Goal: Task Accomplishment & Management: Use online tool/utility

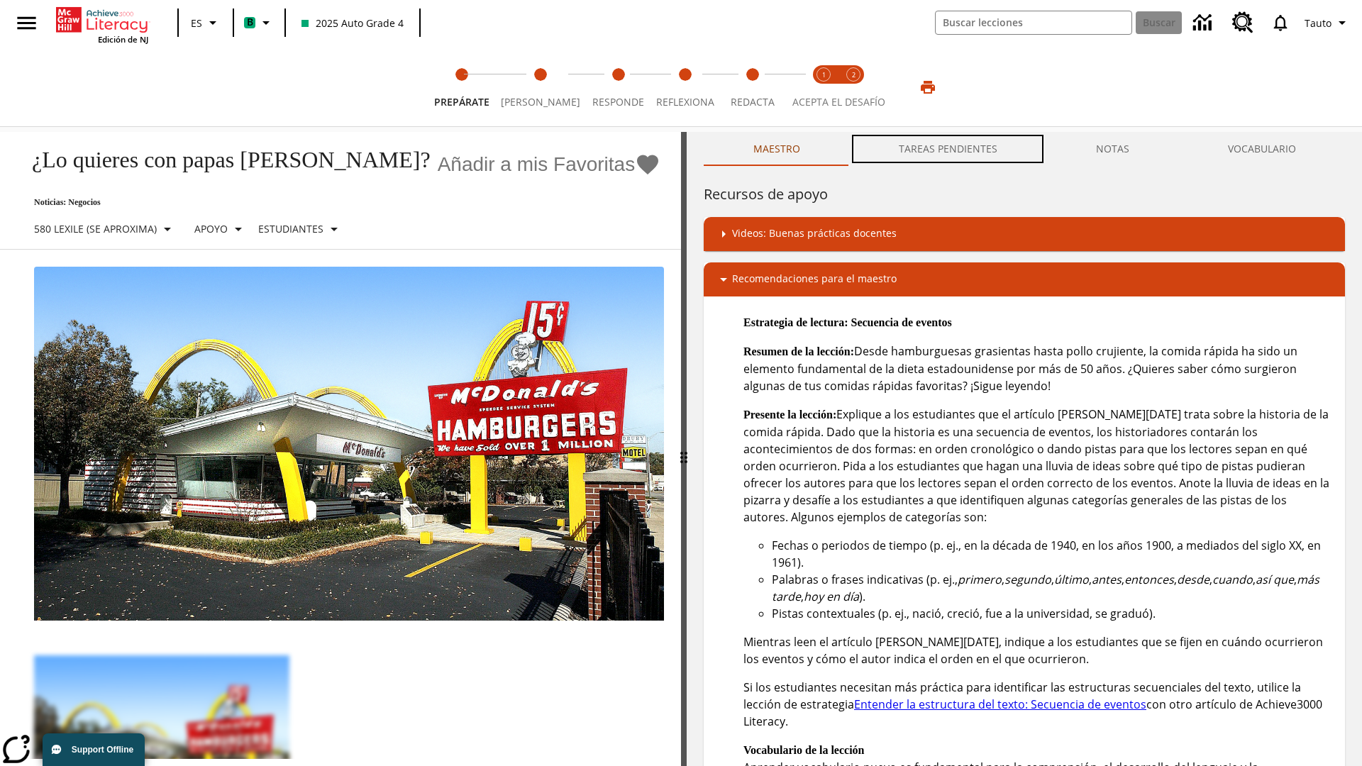
click at [948, 149] on button "TAREAS PENDIENTES" at bounding box center [947, 149] width 197 height 34
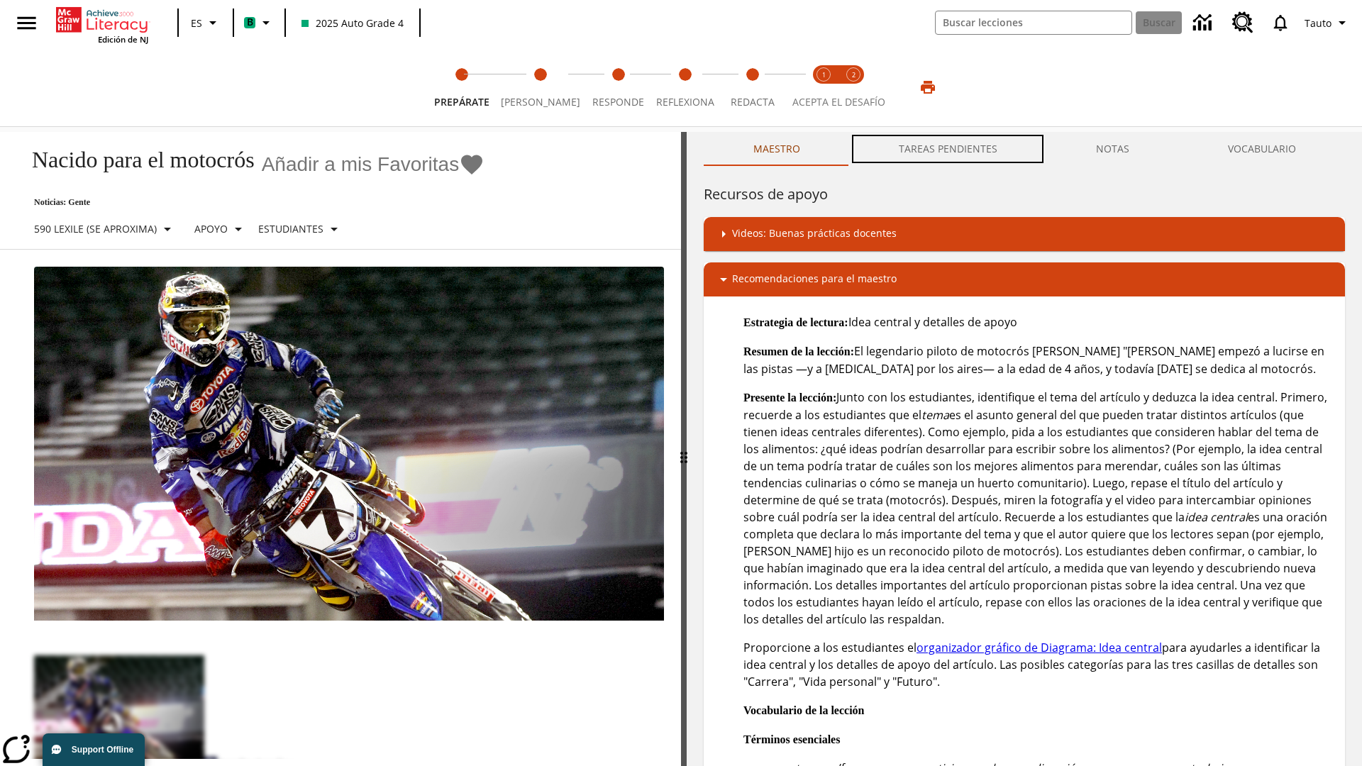
click at [948, 149] on button "TAREAS PENDIENTES" at bounding box center [947, 149] width 197 height 34
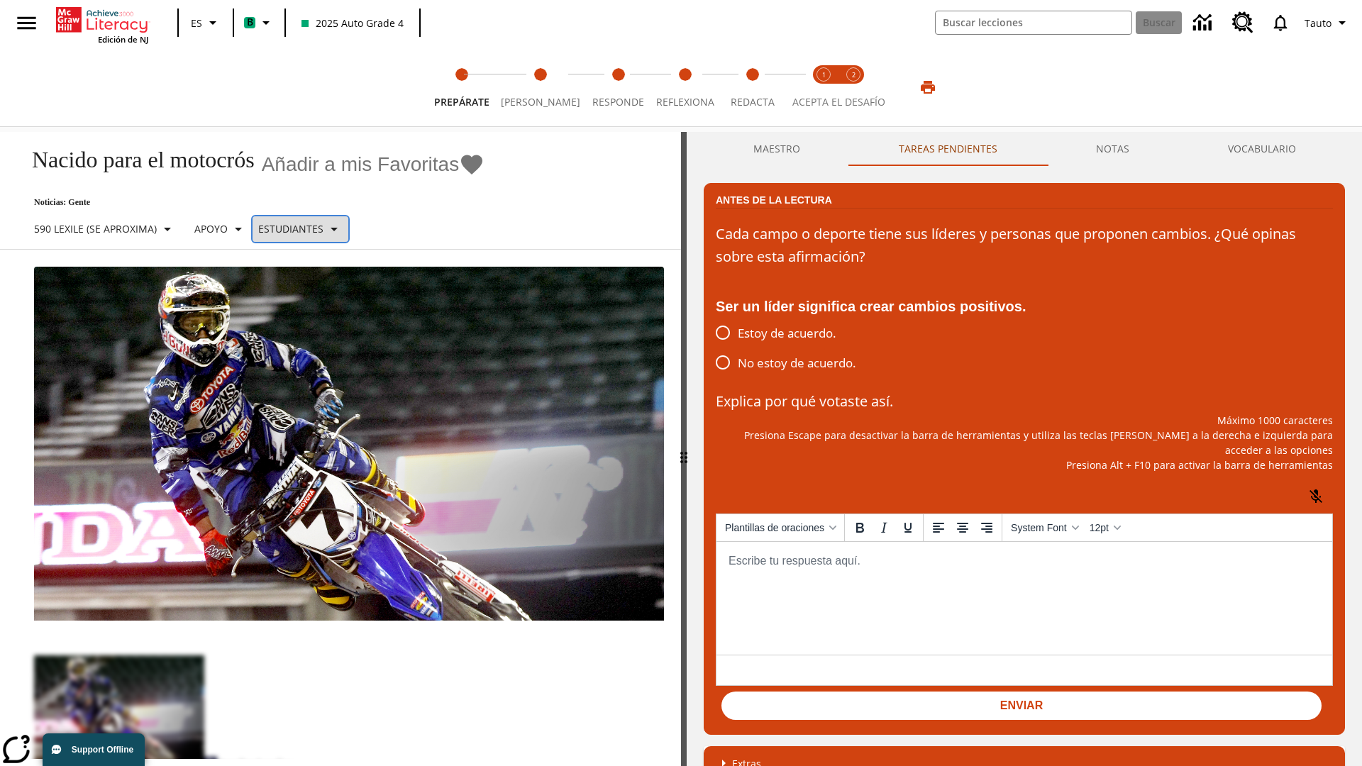
click at [309, 228] on p "Estudiantes" at bounding box center [290, 228] width 65 height 15
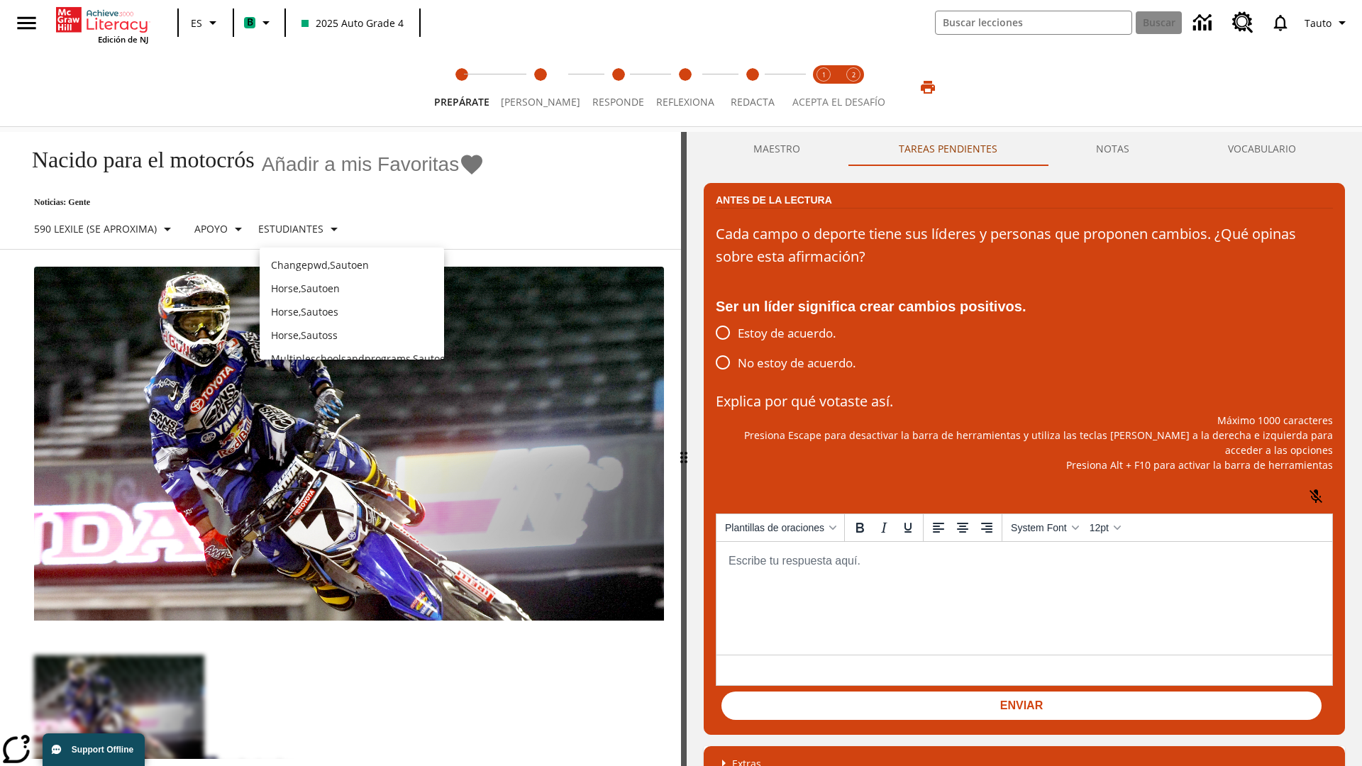
click at [352, 304] on p "Horse , Sautoes" at bounding box center [352, 311] width 162 height 15
